Goal: Task Accomplishment & Management: Manage account settings

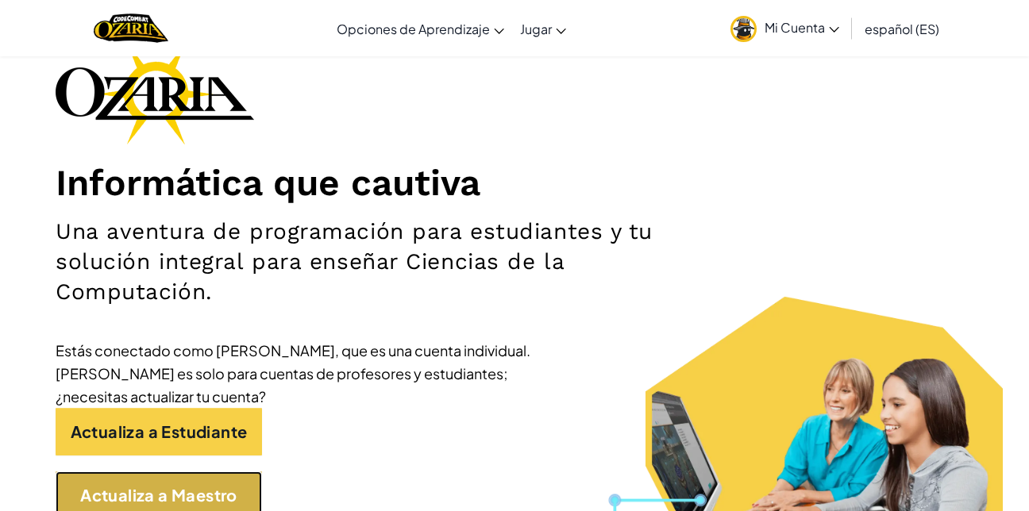
click at [194, 501] on link "Actualiza a Maestro" at bounding box center [159, 495] width 206 height 48
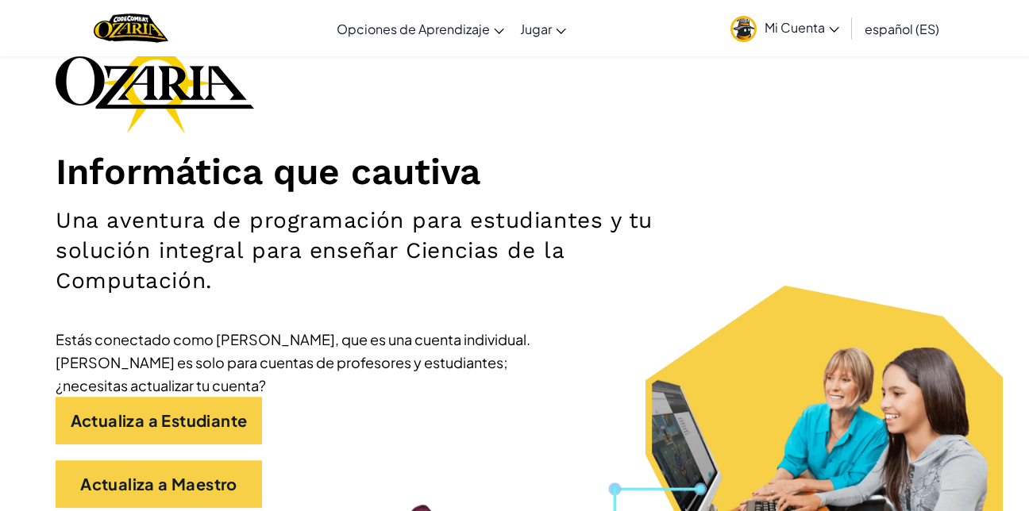
scroll to position [127, 0]
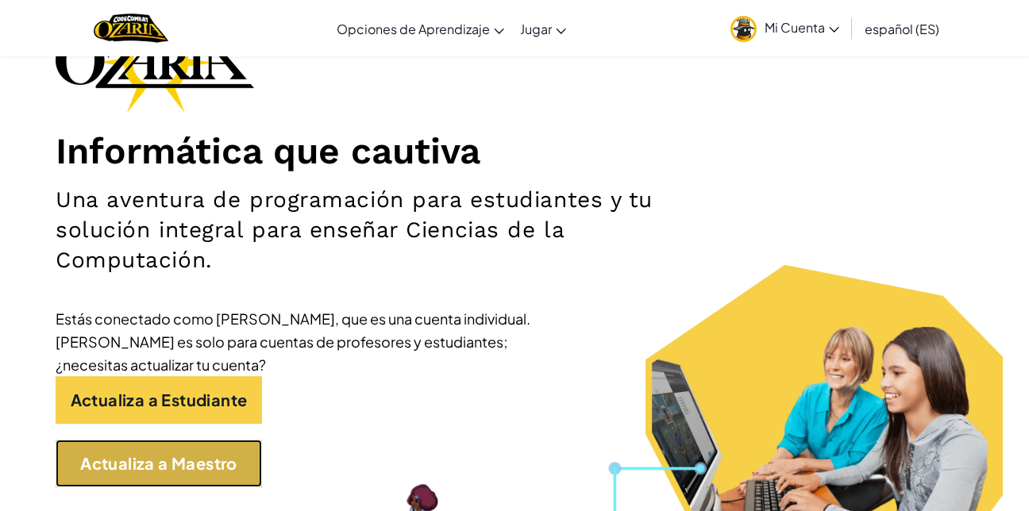
click at [248, 470] on link "Actualiza a Maestro" at bounding box center [159, 464] width 206 height 48
